Goal: Task Accomplishment & Management: Manage account settings

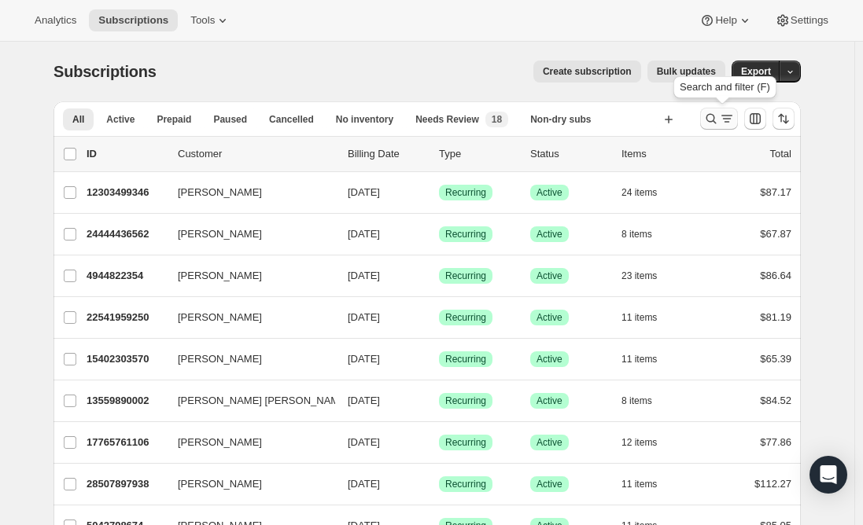
click at [712, 119] on icon "Search and filter results" at bounding box center [711, 119] width 16 height 16
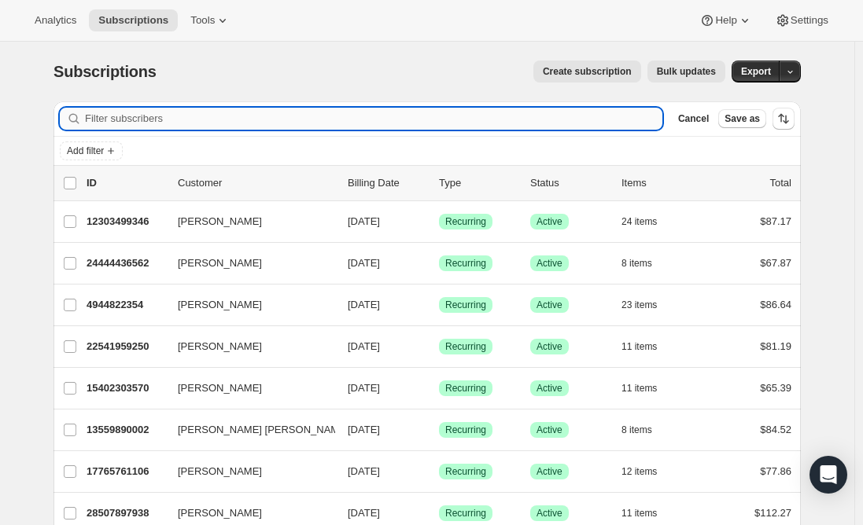
click at [299, 115] on input "Filter subscribers" at bounding box center [373, 119] width 577 height 22
paste input "[PERSON_NAME][EMAIL_ADDRESS][DOMAIN_NAME]"
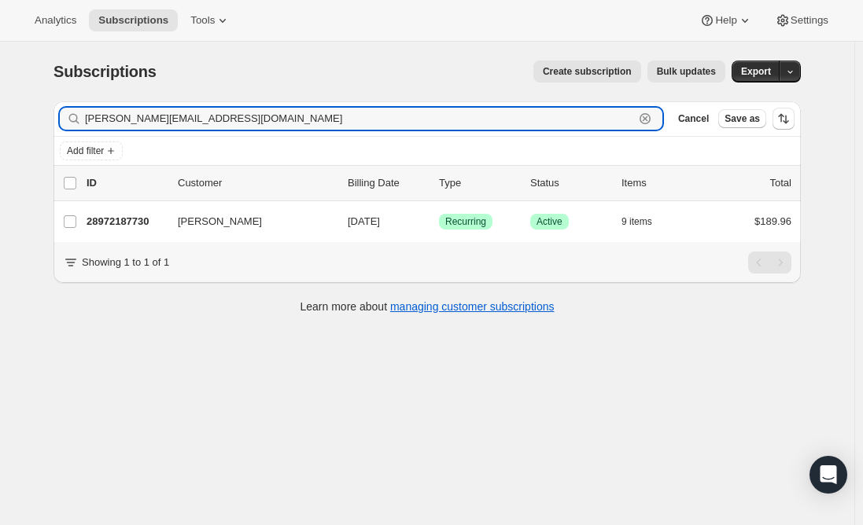
type input "[PERSON_NAME][EMAIL_ADDRESS][DOMAIN_NAME]"
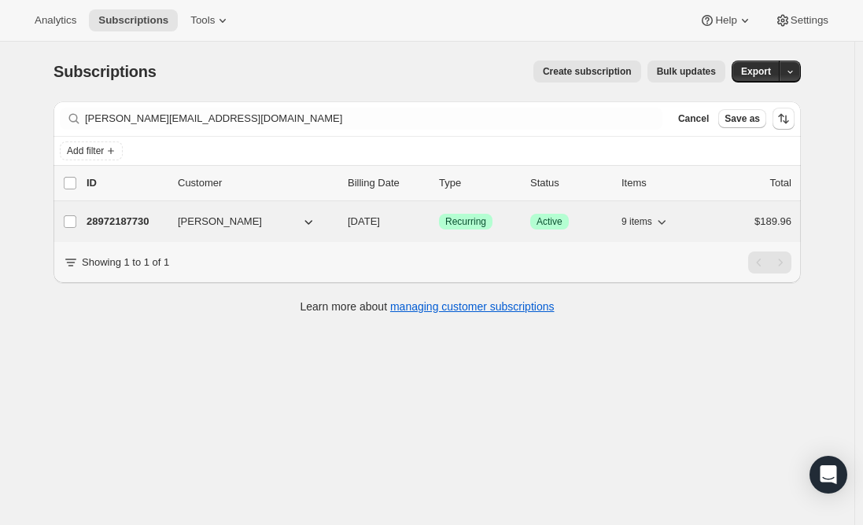
click at [138, 215] on p "28972187730" at bounding box center [125, 222] width 79 height 16
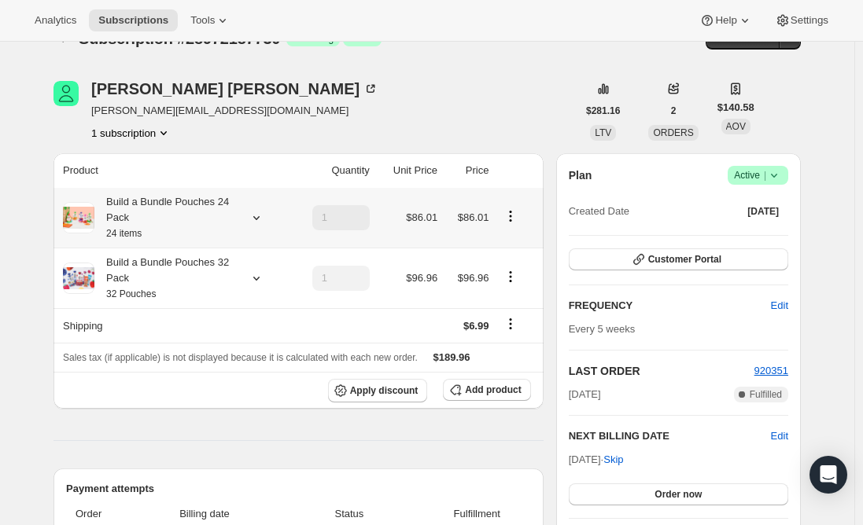
scroll to position [6, 0]
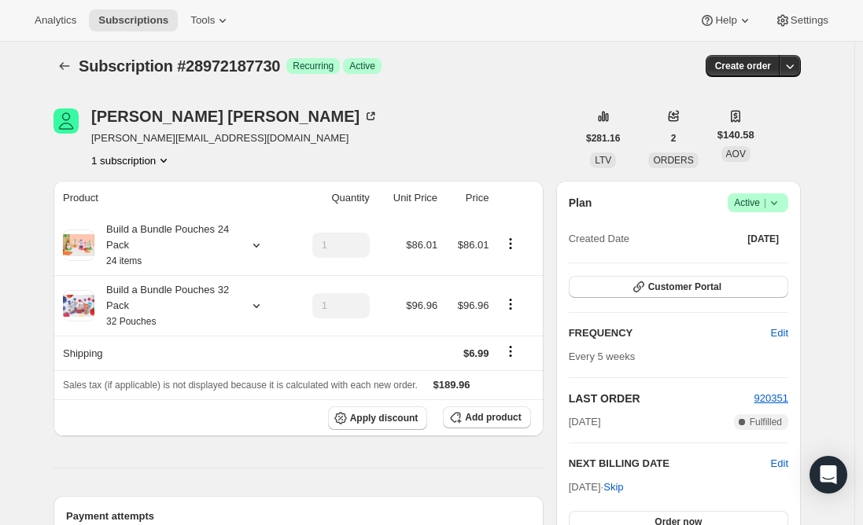
click at [205, 140] on span "[PERSON_NAME][EMAIL_ADDRESS][DOMAIN_NAME]" at bounding box center [234, 139] width 287 height 16
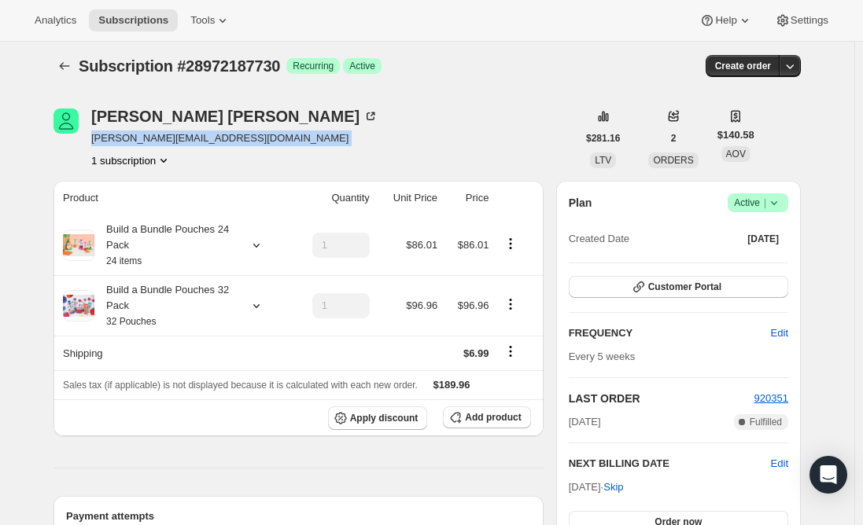
click at [205, 140] on span "[PERSON_NAME][EMAIL_ADDRESS][DOMAIN_NAME]" at bounding box center [234, 139] width 287 height 16
copy span "[PERSON_NAME][EMAIL_ADDRESS][DOMAIN_NAME]"
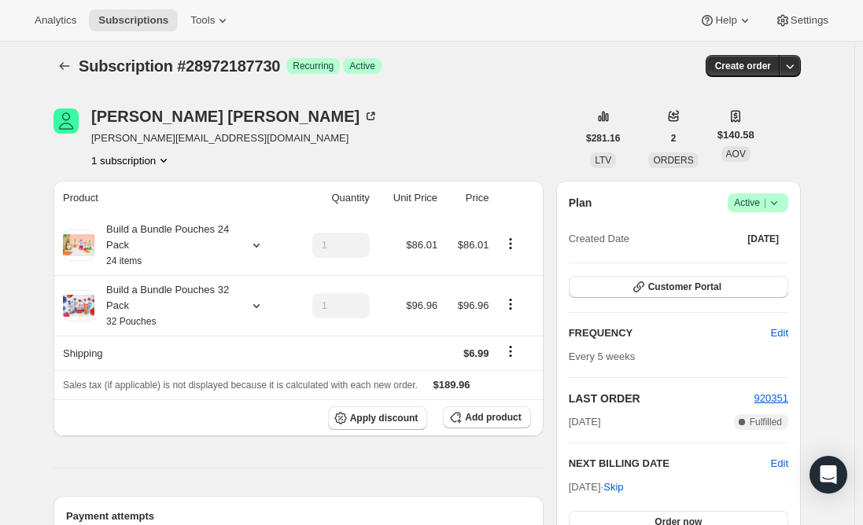
click at [776, 208] on icon at bounding box center [774, 203] width 16 height 16
click at [769, 266] on span "Cancel subscription" at bounding box center [762, 261] width 89 height 12
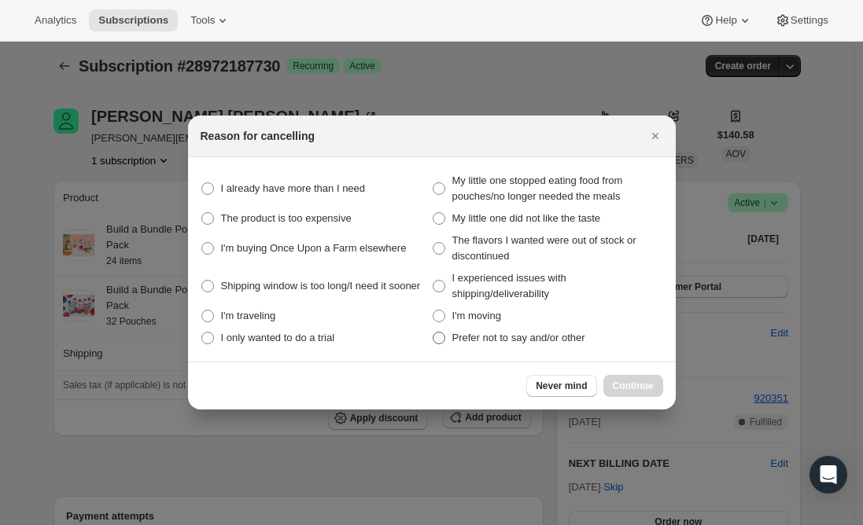
click at [443, 338] on span ":r1ed:" at bounding box center [438, 338] width 13 height 13
click at [433, 333] on other "Prefer not to say and/or other" at bounding box center [432, 332] width 1 height 1
radio other "true"
click at [634, 387] on span "Continue" at bounding box center [633, 386] width 41 height 13
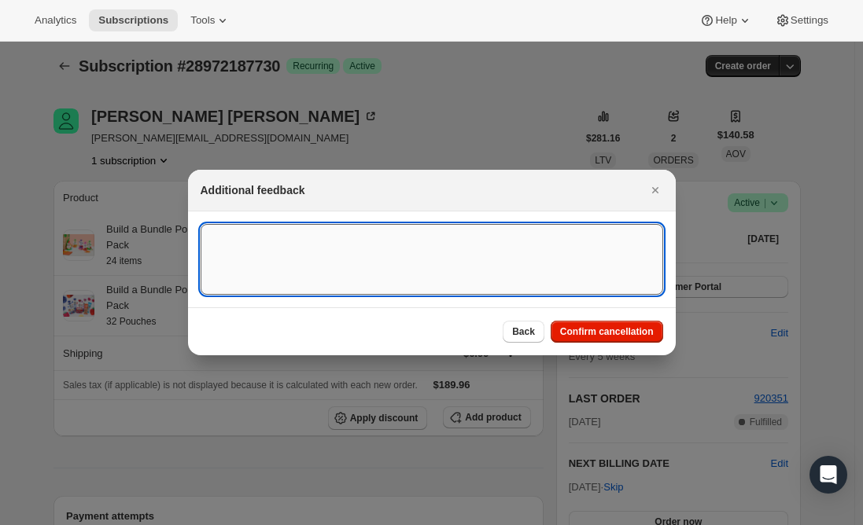
click at [351, 246] on textarea ":r1ed:" at bounding box center [432, 259] width 462 height 71
type textarea "Canceled per req."
click at [599, 332] on span "Confirm cancellation" at bounding box center [607, 332] width 94 height 13
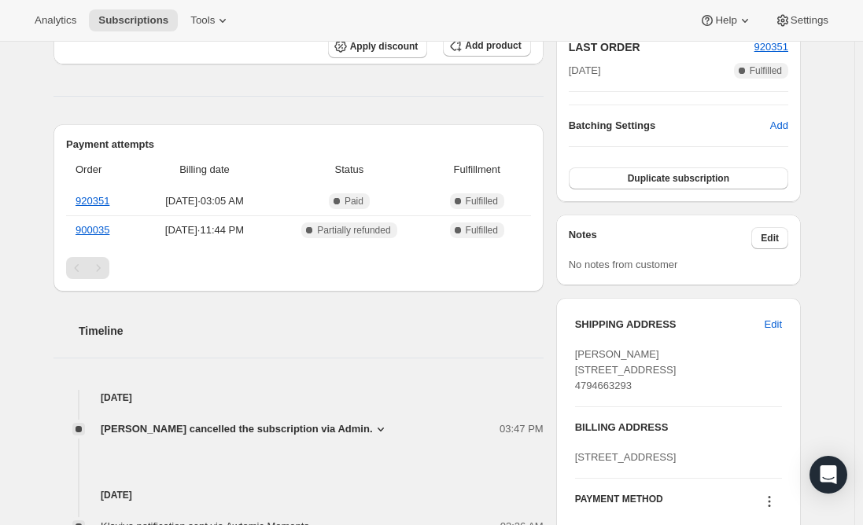
scroll to position [477, 0]
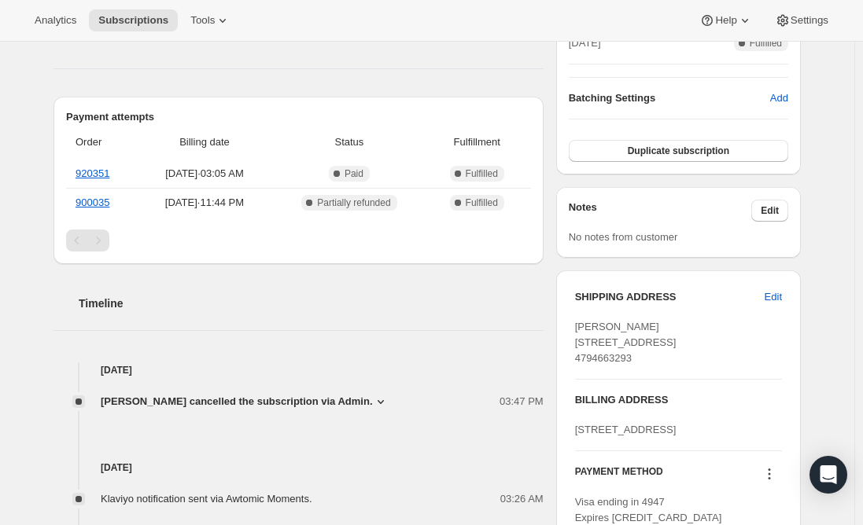
click at [305, 302] on h2 "Timeline" at bounding box center [311, 304] width 465 height 16
click at [609, 364] on span "[PERSON_NAME] [STREET_ADDRESS] 4794663293" at bounding box center [625, 342] width 101 height 43
copy span "4794663293"
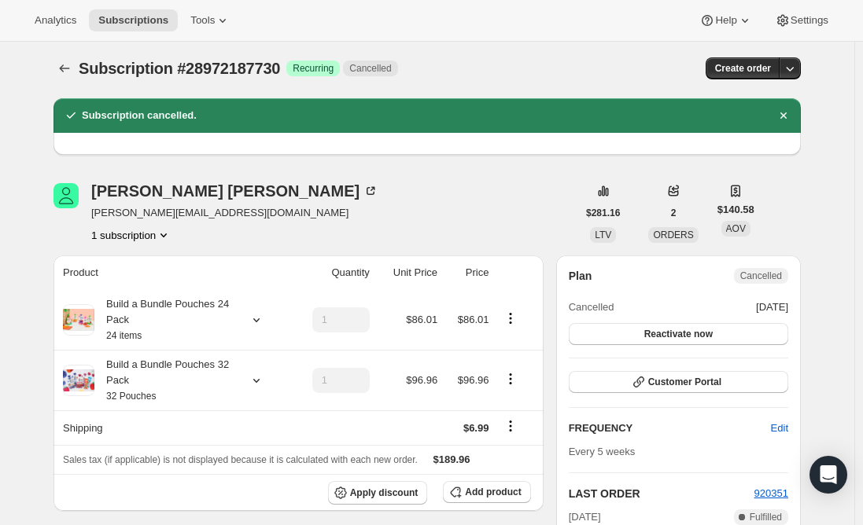
scroll to position [0, 0]
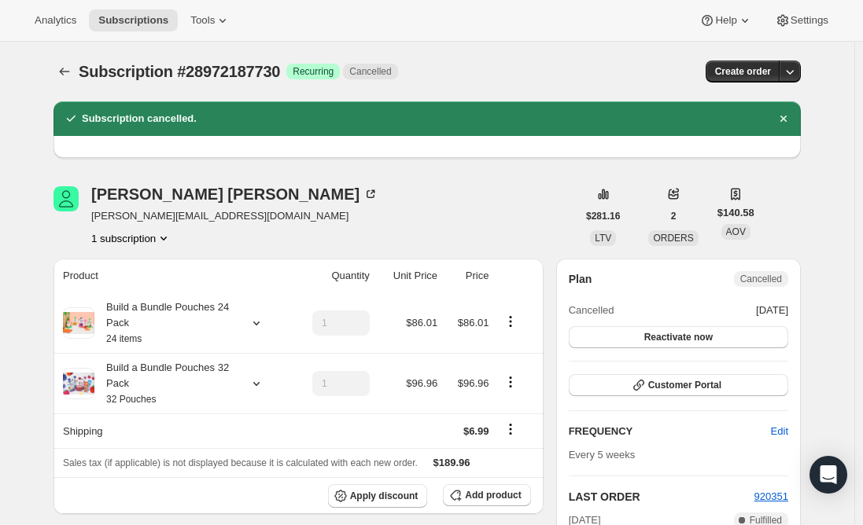
click at [209, 219] on span "[PERSON_NAME][EMAIL_ADDRESS][DOMAIN_NAME]" at bounding box center [234, 216] width 287 height 16
copy span "[PERSON_NAME][EMAIL_ADDRESS][DOMAIN_NAME]"
drag, startPoint x: 35, startPoint y: 436, endPoint x: 41, endPoint y: 431, distance: 8.4
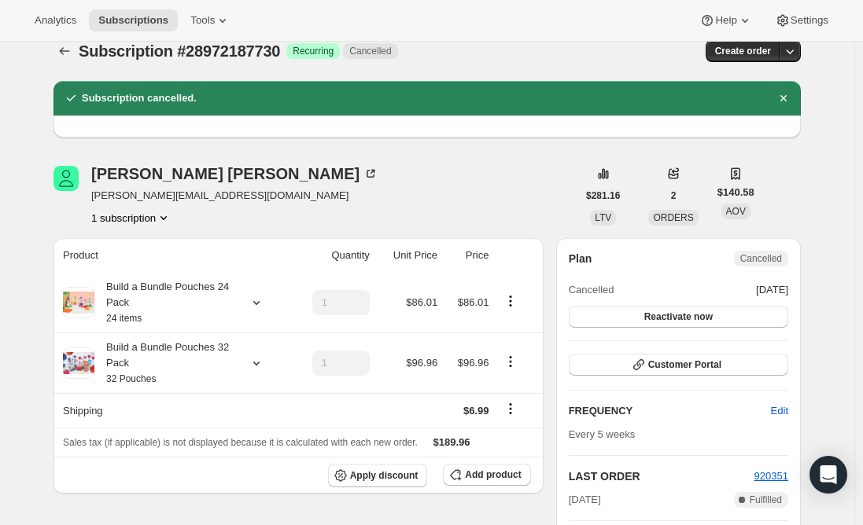
scroll to position [14, 0]
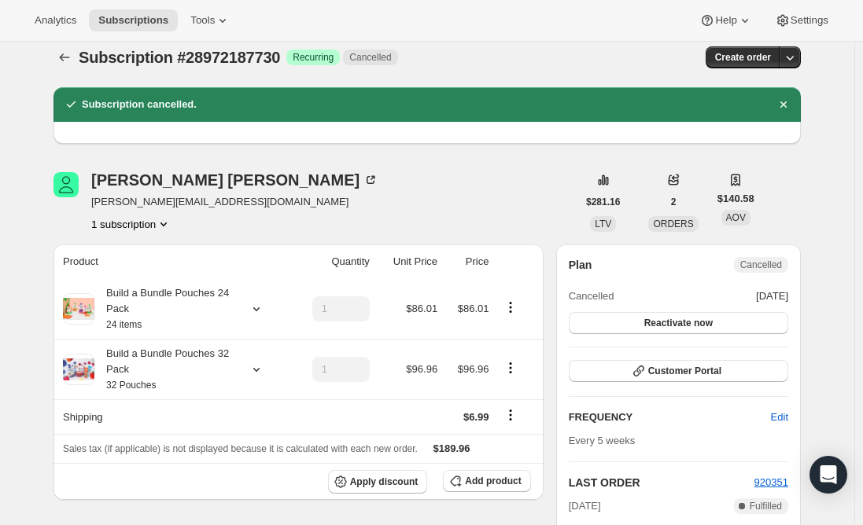
click at [296, 197] on div "[PERSON_NAME] [PERSON_NAME][EMAIL_ADDRESS][DOMAIN_NAME] 1 subscription" at bounding box center [314, 202] width 523 height 60
click at [120, 22] on span "Subscriptions" at bounding box center [133, 20] width 70 height 13
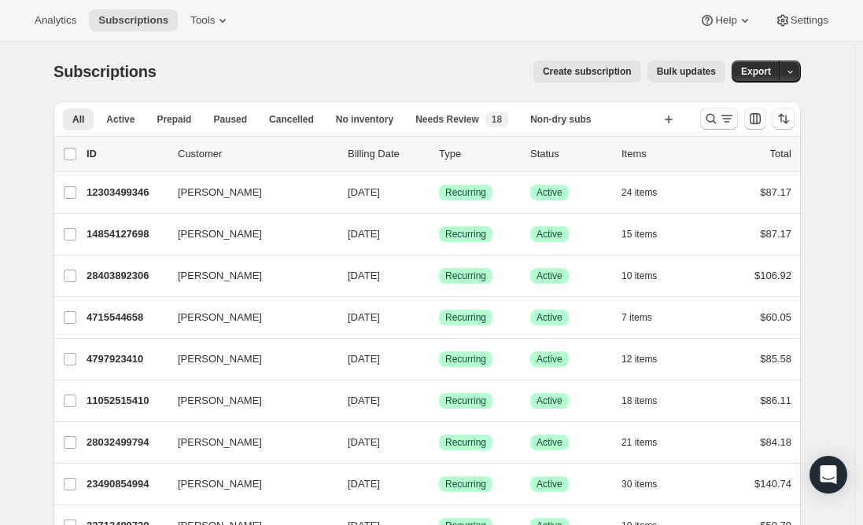
click at [712, 120] on icon "Search and filter results" at bounding box center [711, 119] width 16 height 16
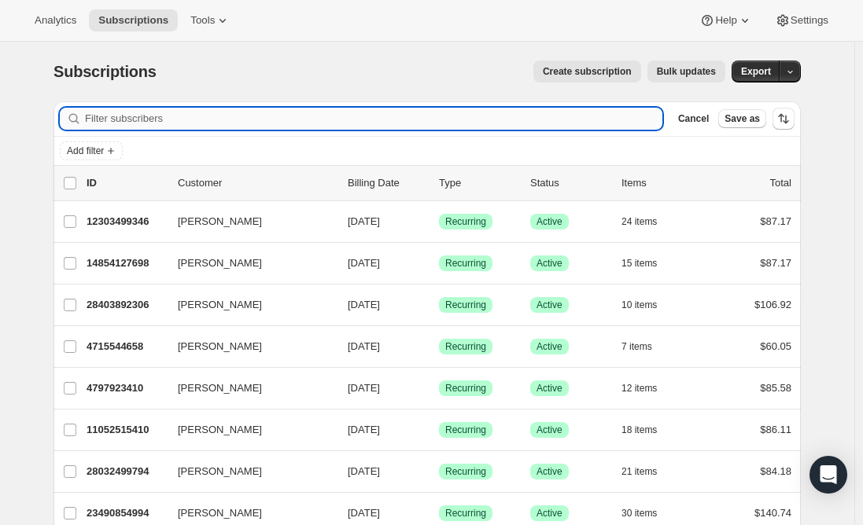
click at [326, 120] on input "Filter subscribers" at bounding box center [373, 119] width 577 height 22
paste input "brittbennett339@gmail.com"
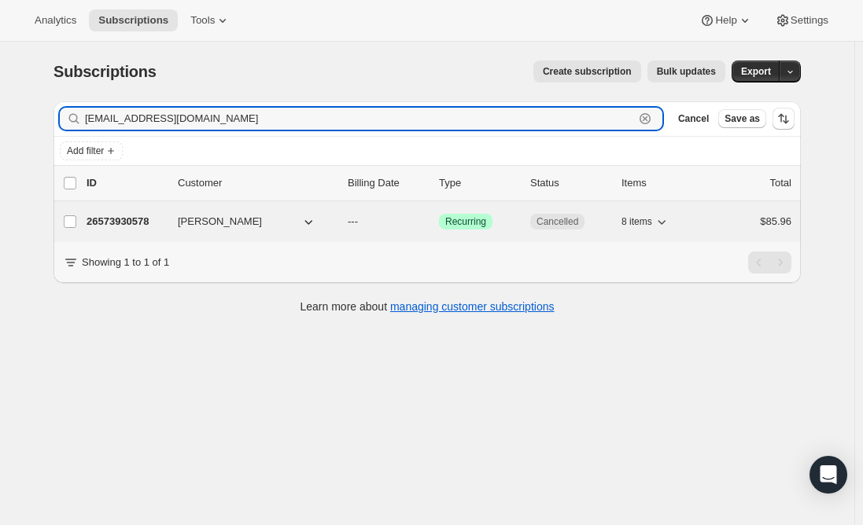
type input "brittbennett339@gmail.com"
click at [138, 218] on p "26573930578" at bounding box center [125, 222] width 79 height 16
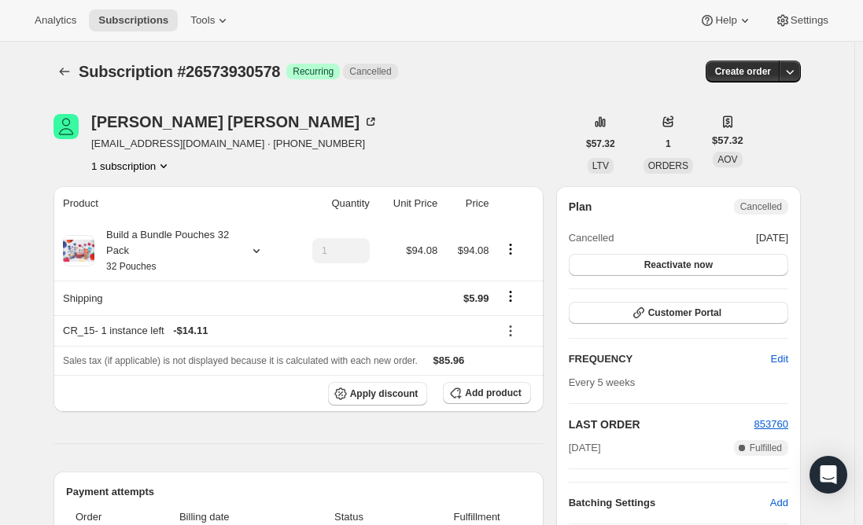
click at [202, 145] on span "brittbennett339@gmail.com · +14794663293" at bounding box center [234, 144] width 287 height 16
click at [218, 142] on span "brittbennett339@gmail.com · +14794663293" at bounding box center [234, 144] width 287 height 16
drag, startPoint x: 223, startPoint y: 142, endPoint x: 123, endPoint y: 159, distance: 101.2
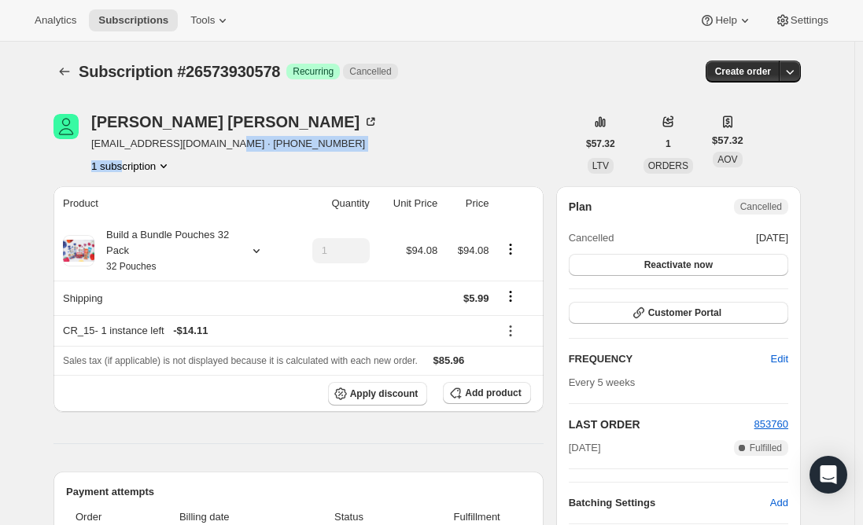
click at [123, 159] on div "Britt Egan brittbennett339@gmail.com · +14794663293 1 subscription" at bounding box center [234, 144] width 287 height 60
click at [183, 145] on span "brittbennett339@gmail.com · +14794663293" at bounding box center [234, 144] width 287 height 16
drag, startPoint x: 219, startPoint y: 146, endPoint x: 92, endPoint y: 145, distance: 127.4
click at [92, 145] on div "Britt Egan brittbennett339@gmail.com · +14794663293 1 subscription" at bounding box center [314, 144] width 523 height 60
copy span "brittbennett339@gmail.com"
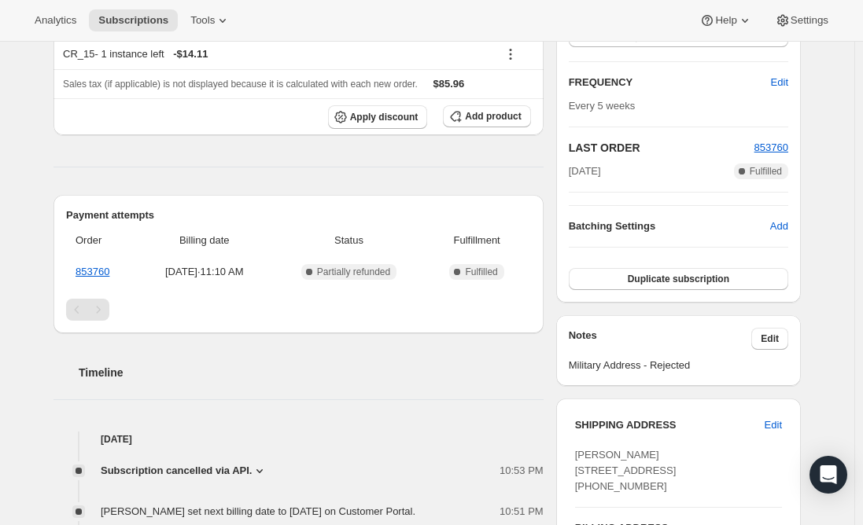
scroll to position [315, 0]
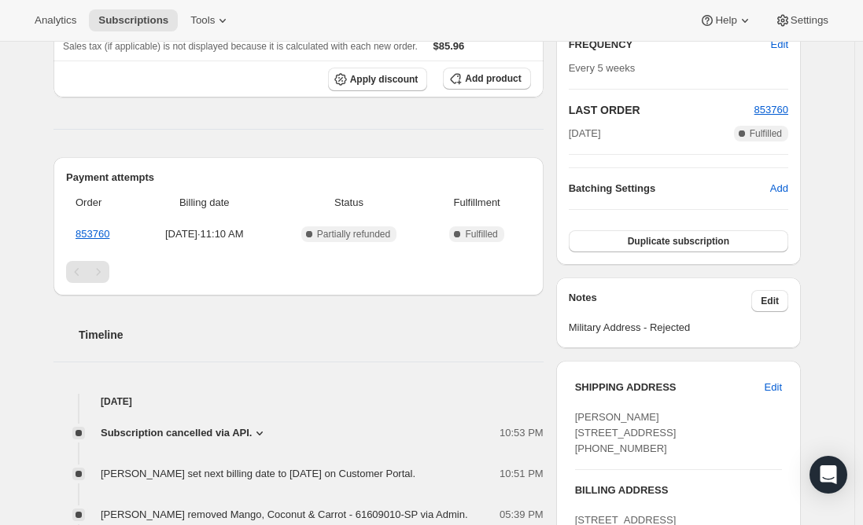
click at [245, 432] on span "Subscription cancelled via API." at bounding box center [176, 433] width 151 height 16
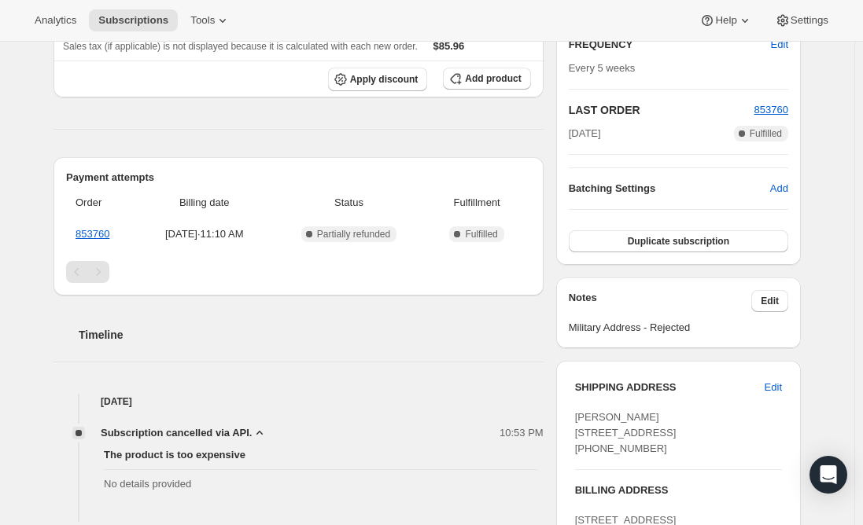
scroll to position [393, 0]
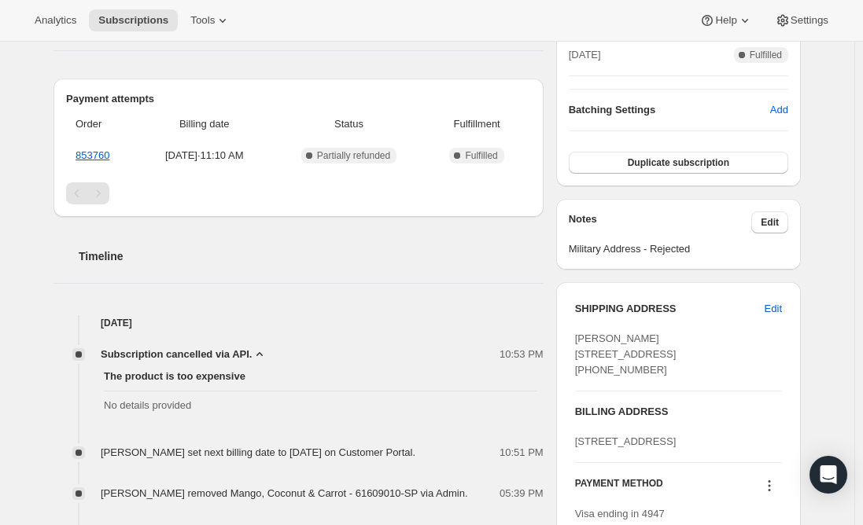
click at [261, 351] on icon at bounding box center [260, 355] width 16 height 16
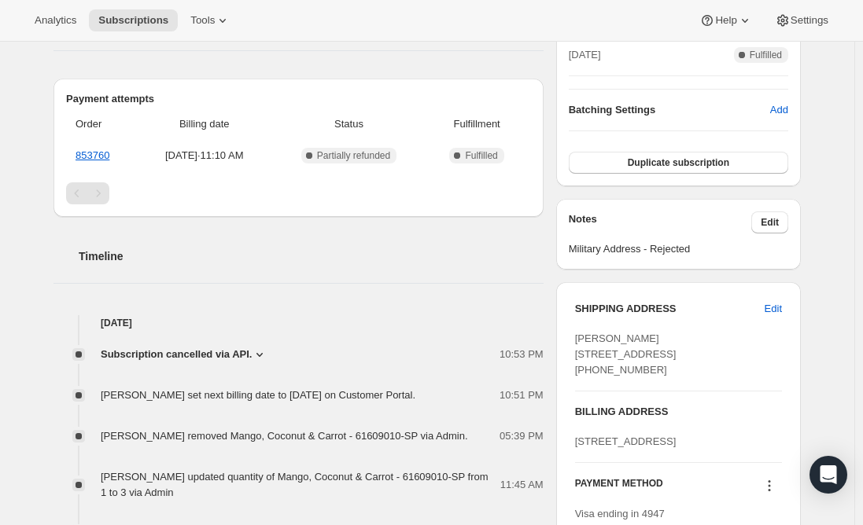
click at [219, 242] on div "Timeline" at bounding box center [298, 240] width 490 height 47
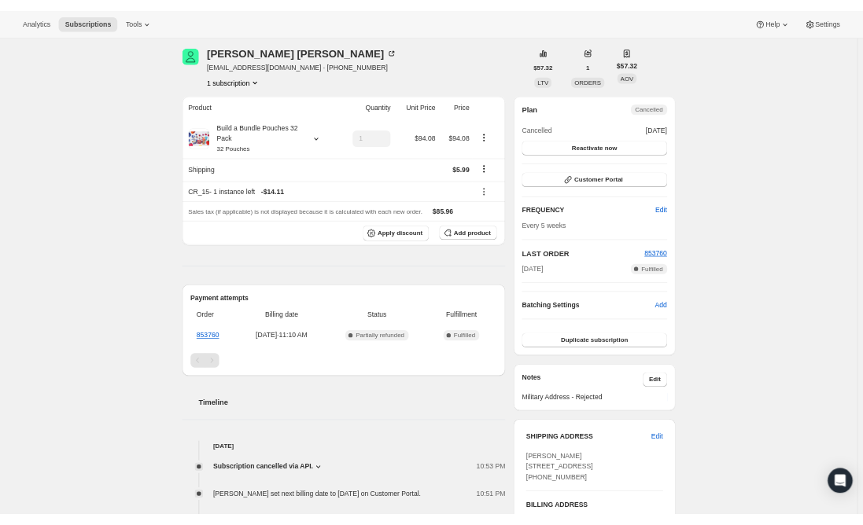
scroll to position [55, 0]
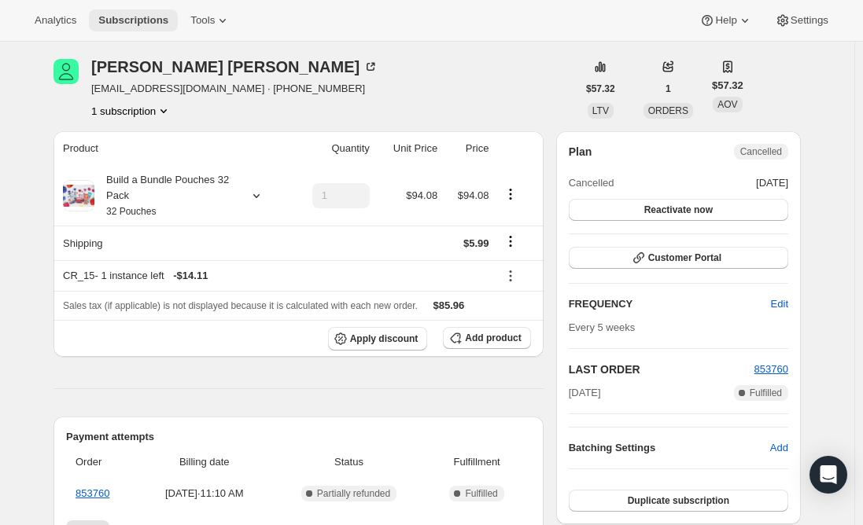
click at [128, 18] on span "Subscriptions" at bounding box center [133, 20] width 70 height 13
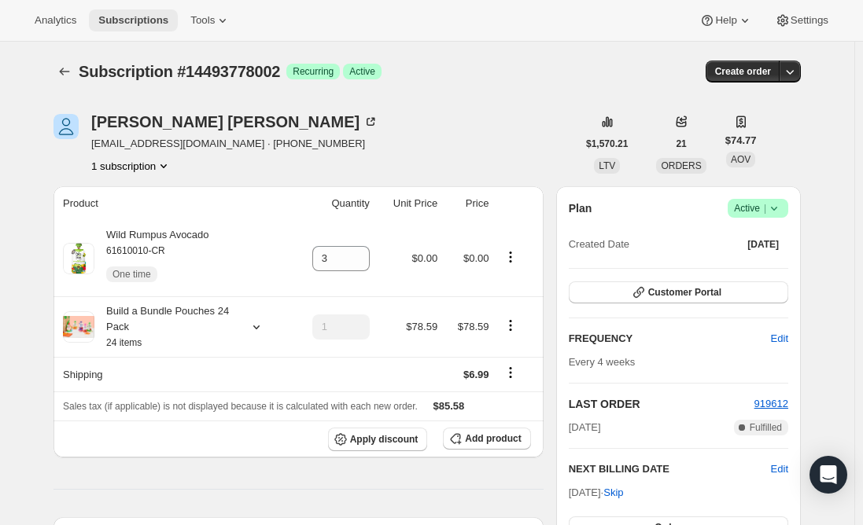
click at [120, 20] on span "Subscriptions" at bounding box center [133, 20] width 70 height 13
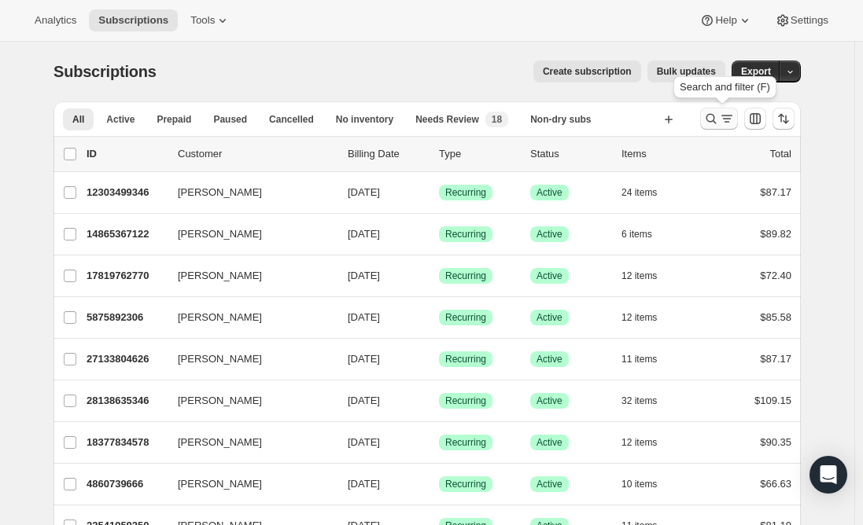
click at [719, 121] on icon "Search and filter results" at bounding box center [711, 119] width 16 height 16
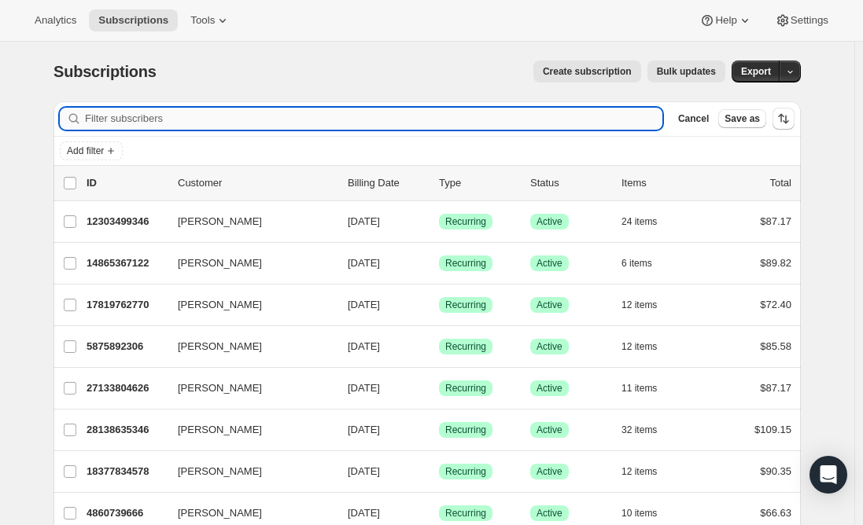
click at [383, 116] on input "Filter subscribers" at bounding box center [373, 119] width 577 height 22
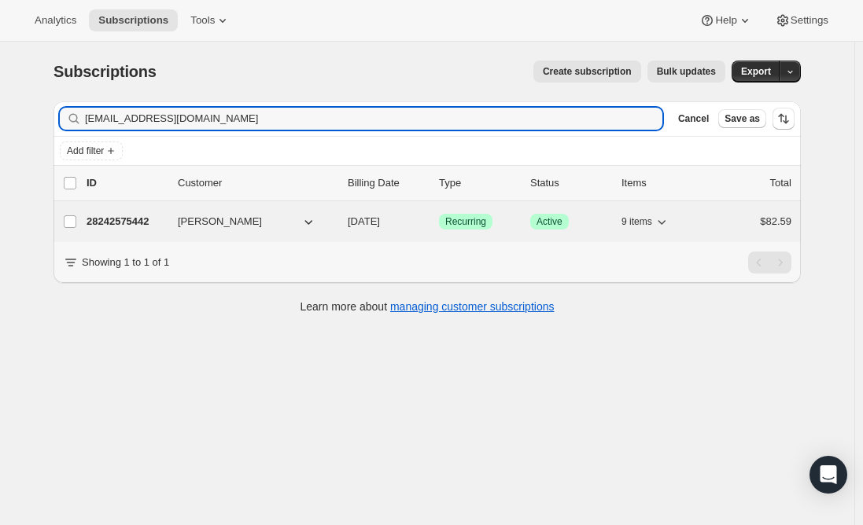
type input "emtravs10@gmail.com"
click at [131, 215] on p "28242575442" at bounding box center [125, 222] width 79 height 16
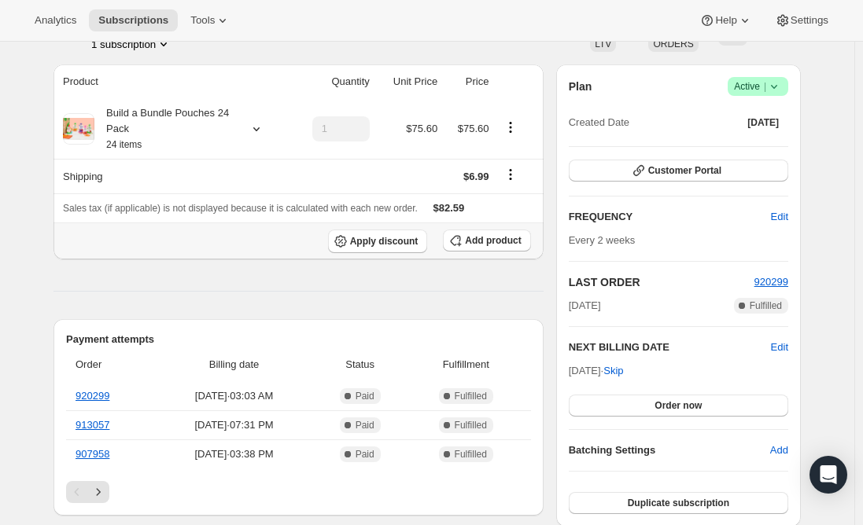
scroll to position [79, 0]
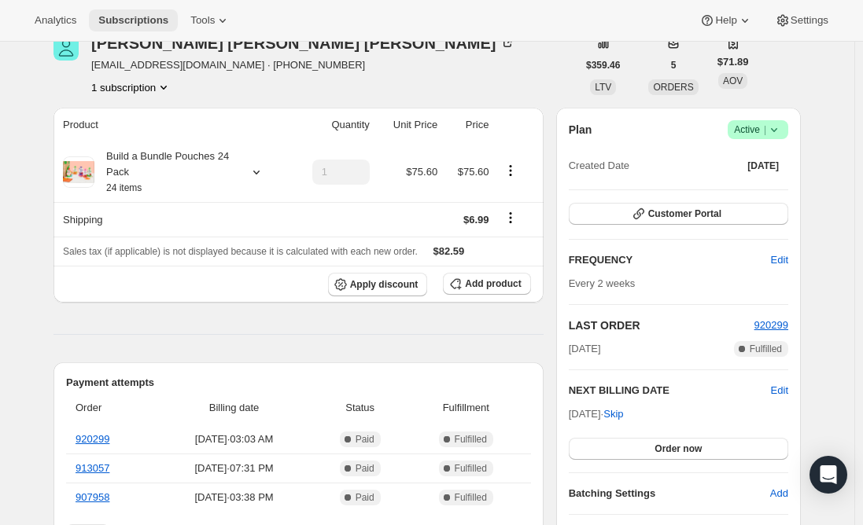
click at [114, 16] on span "Subscriptions" at bounding box center [133, 20] width 70 height 13
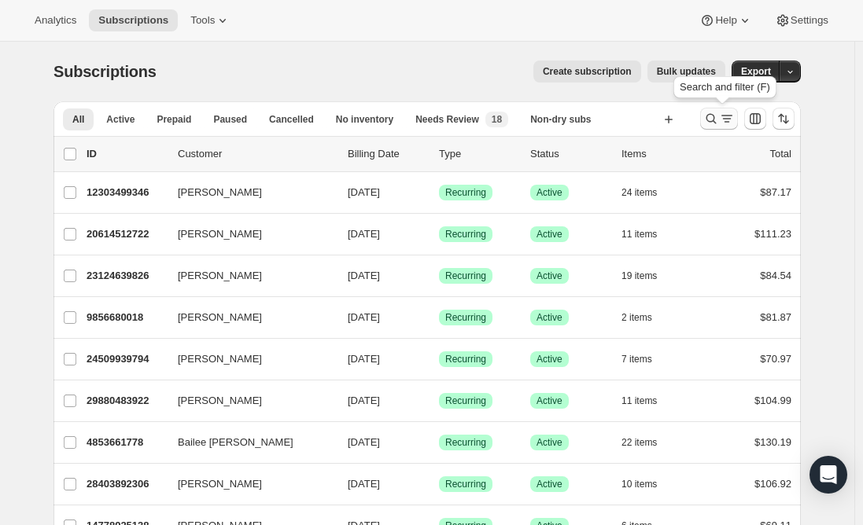
click at [719, 118] on icon "Search and filter results" at bounding box center [711, 119] width 16 height 16
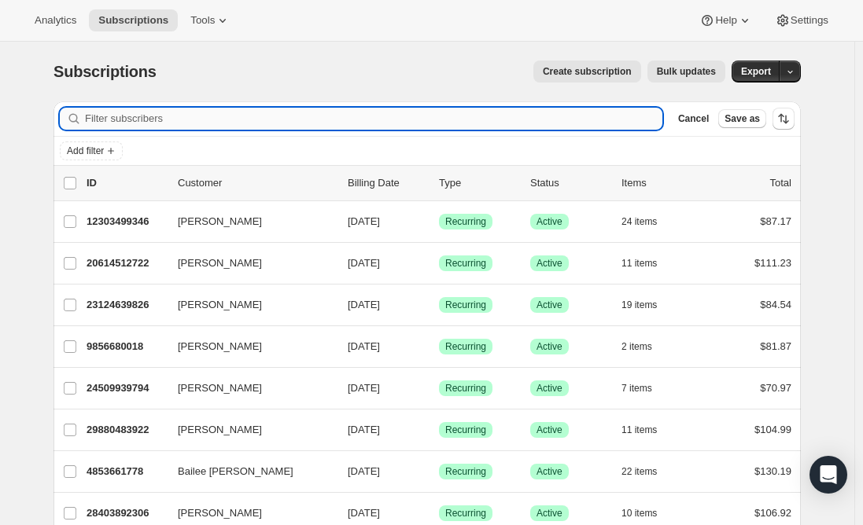
click at [274, 119] on input "Filter subscribers" at bounding box center [373, 119] width 577 height 22
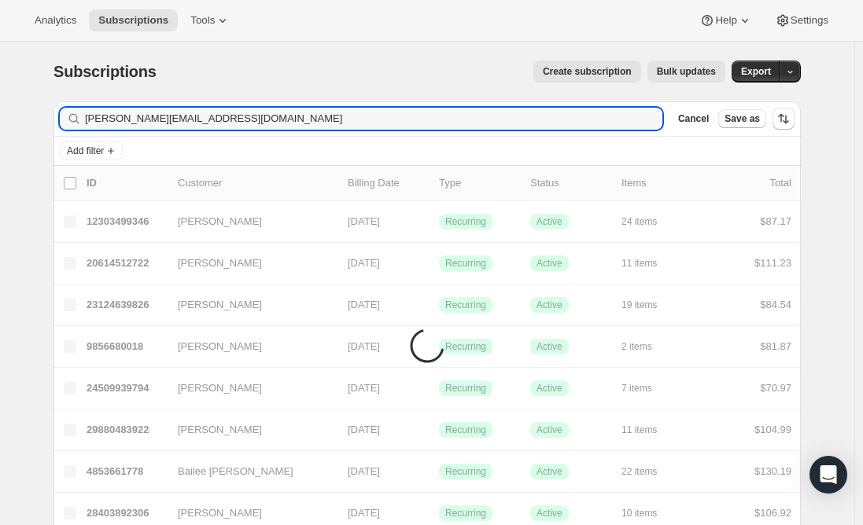
type input "johnny@rarereflectiononline.com"
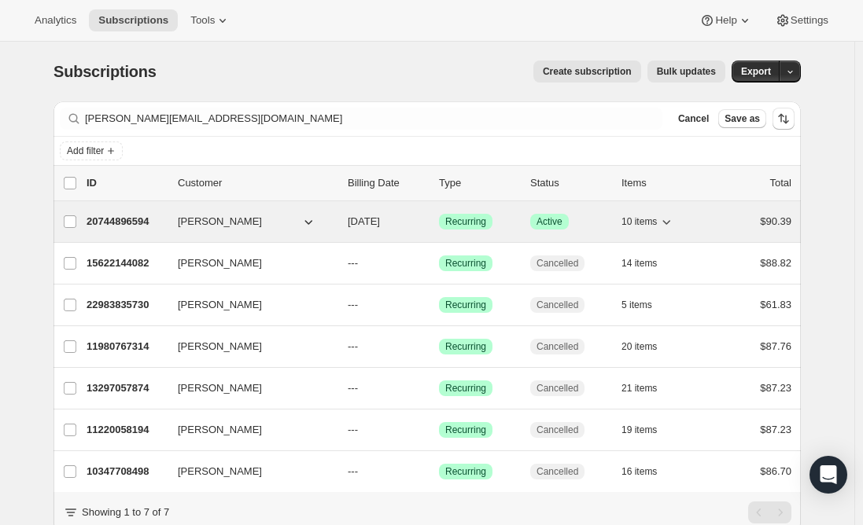
click at [122, 226] on p "20744896594" at bounding box center [125, 222] width 79 height 16
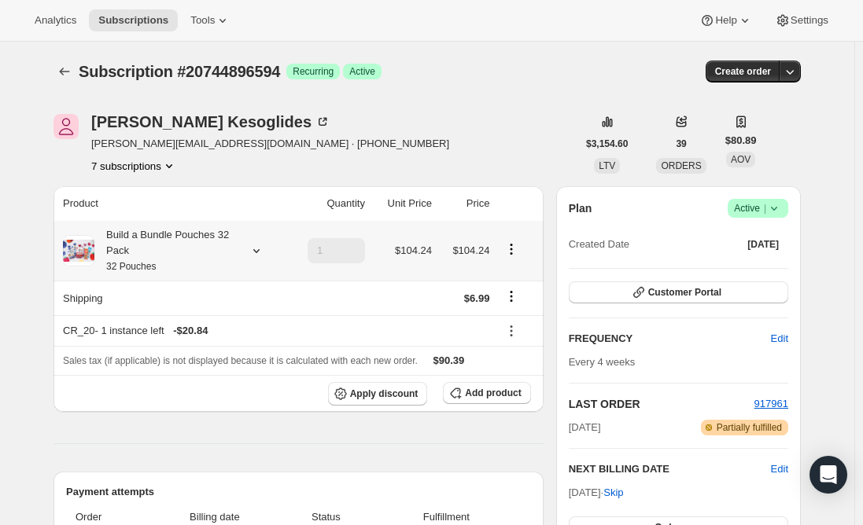
click at [182, 254] on div "Build a Bundle Pouches 32 Pack 32 Pouches" at bounding box center [165, 250] width 142 height 47
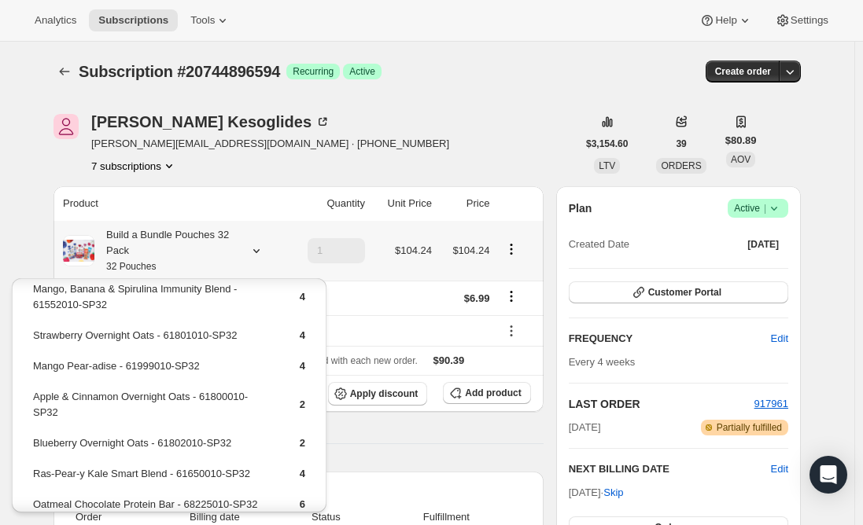
scroll to position [221, 0]
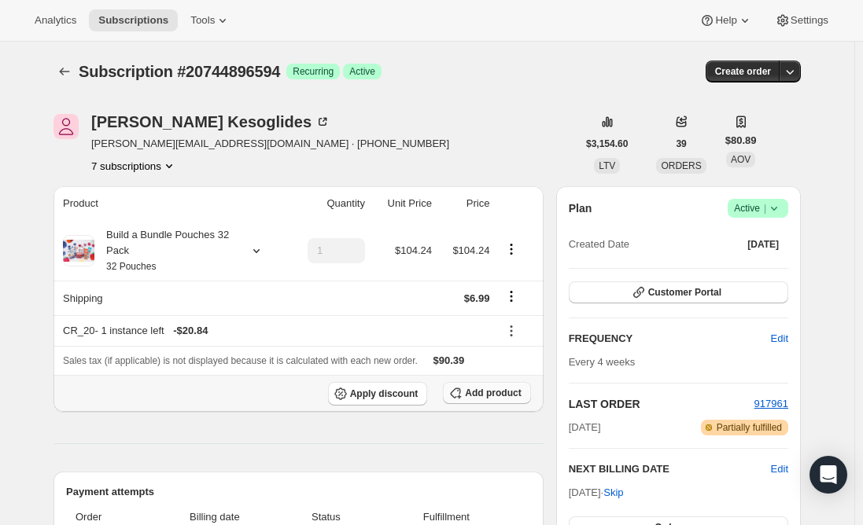
click at [494, 396] on span "Add product" at bounding box center [493, 393] width 56 height 13
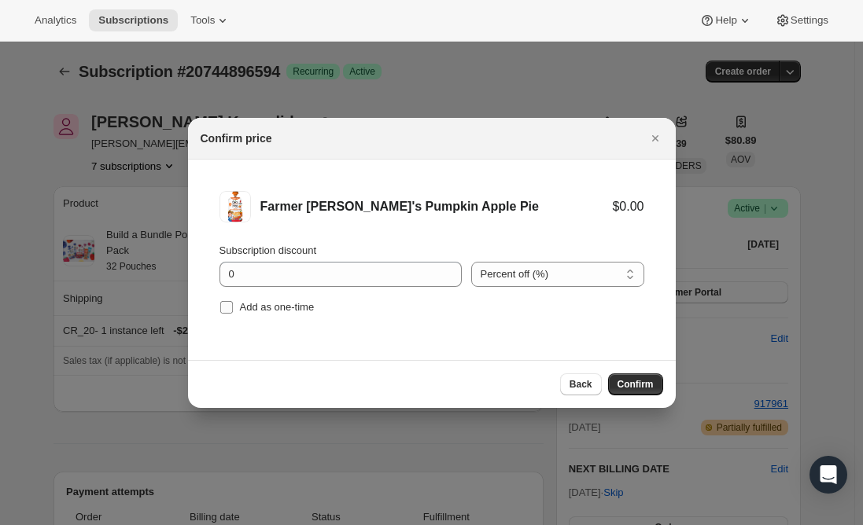
click at [228, 302] on input "Add as one-time" at bounding box center [226, 307] width 13 height 13
checkbox input "true"
click at [624, 383] on span "Confirm" at bounding box center [635, 384] width 36 height 13
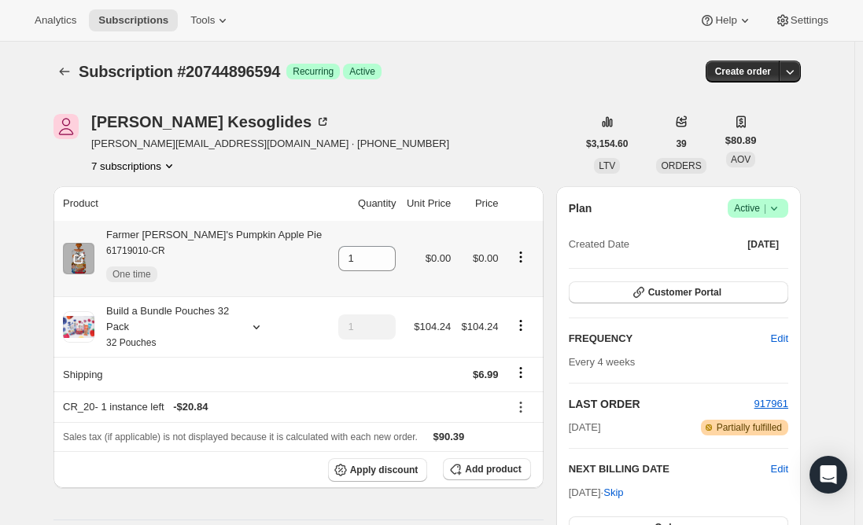
click at [204, 237] on div "Farmer Jen's Pumpkin Apple Pie 61719010-CR One time" at bounding box center [207, 258] width 227 height 63
copy div "Farmer Jen's Pumpkin Apple Pie"
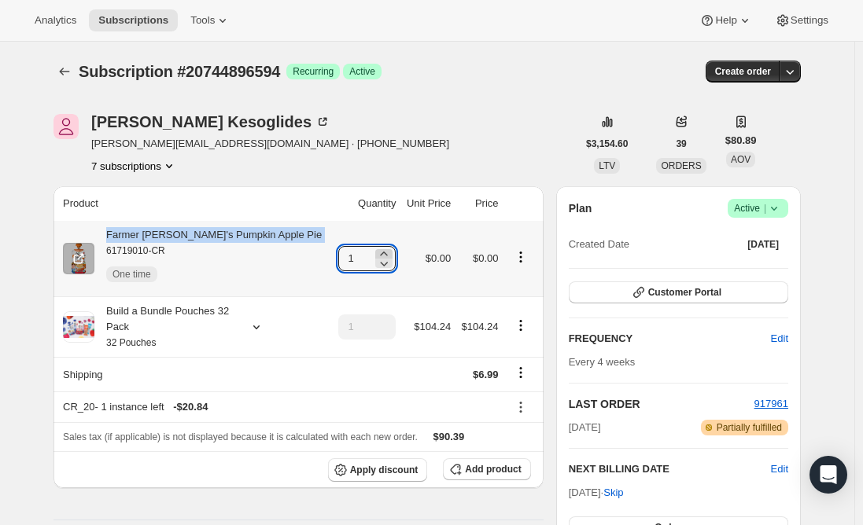
click at [381, 254] on icon at bounding box center [384, 254] width 7 height 4
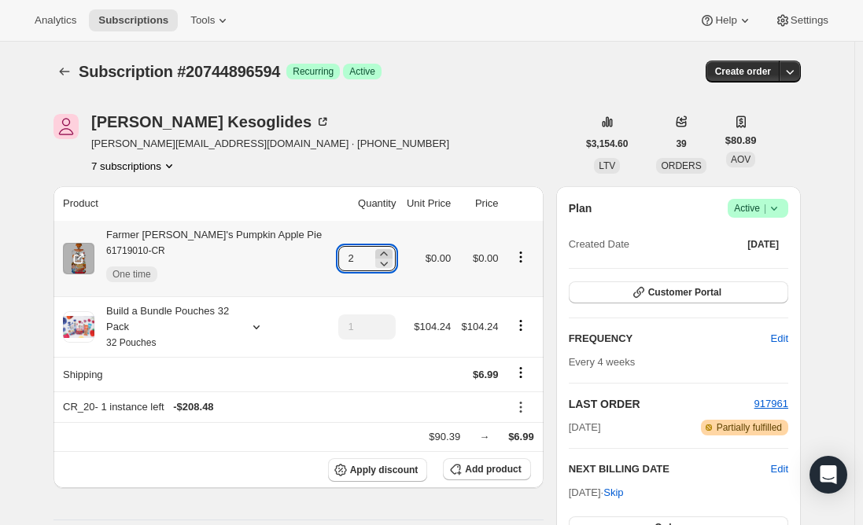
click at [381, 254] on icon at bounding box center [384, 254] width 7 height 4
type input "4"
